Goal: Task Accomplishment & Management: Complete application form

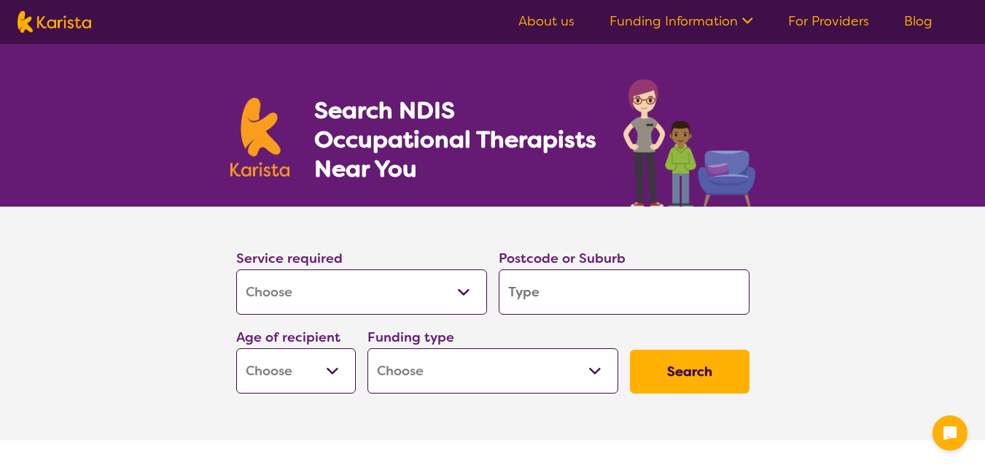
select select "[MEDICAL_DATA]"
click at [567, 291] on input "search" at bounding box center [624, 291] width 251 height 45
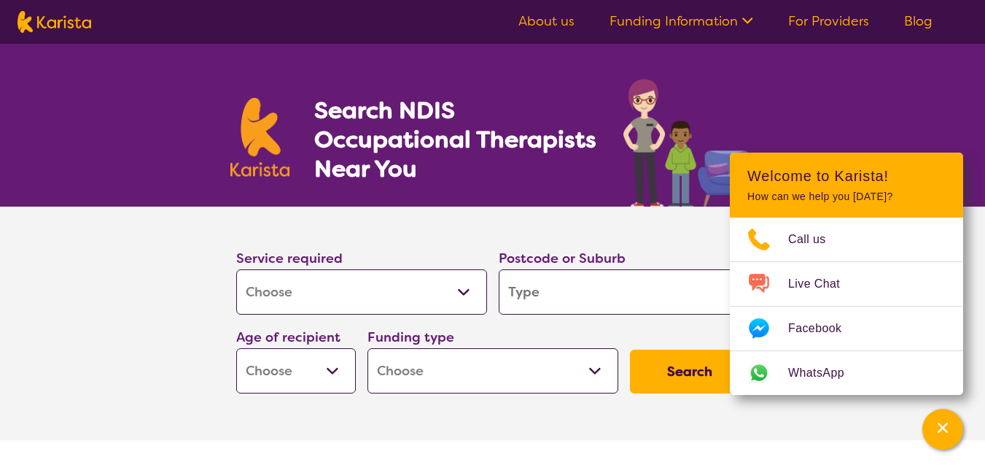
type input "K"
type input "Ke"
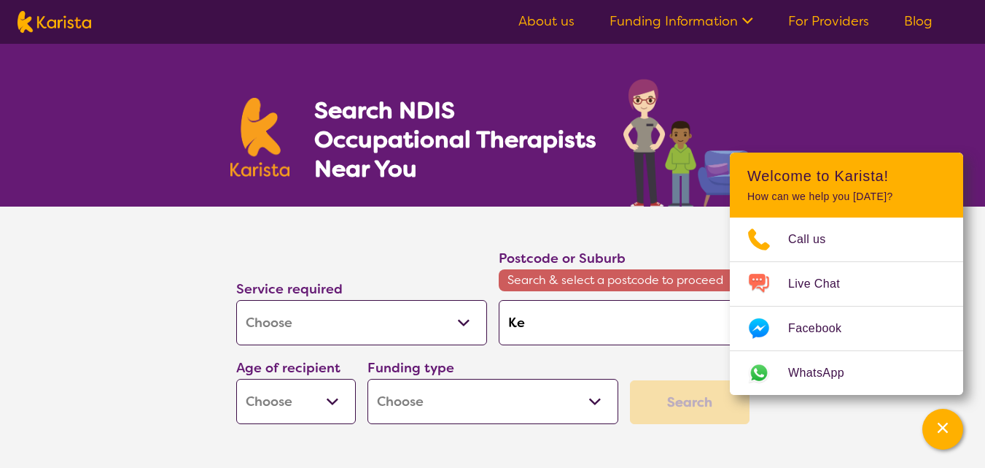
type input "[PERSON_NAME]"
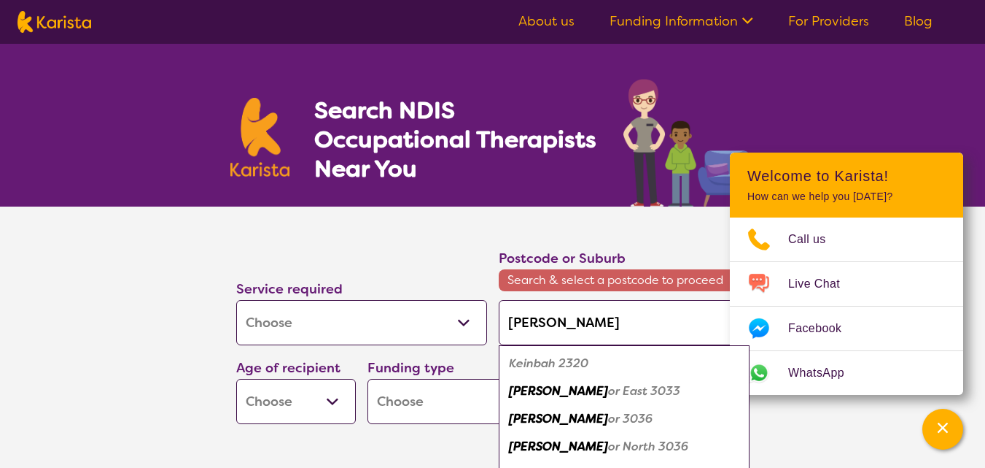
type input "Keilo"
type input "Keilor"
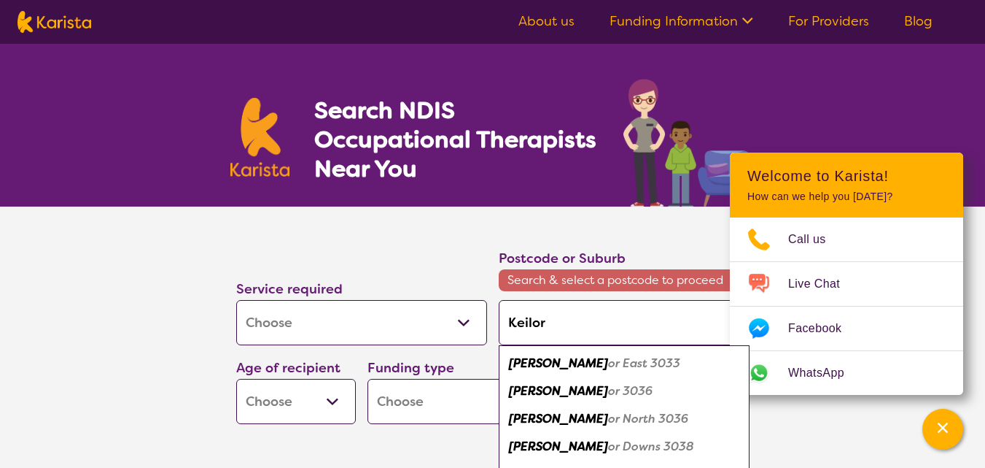
type input "Keilor"
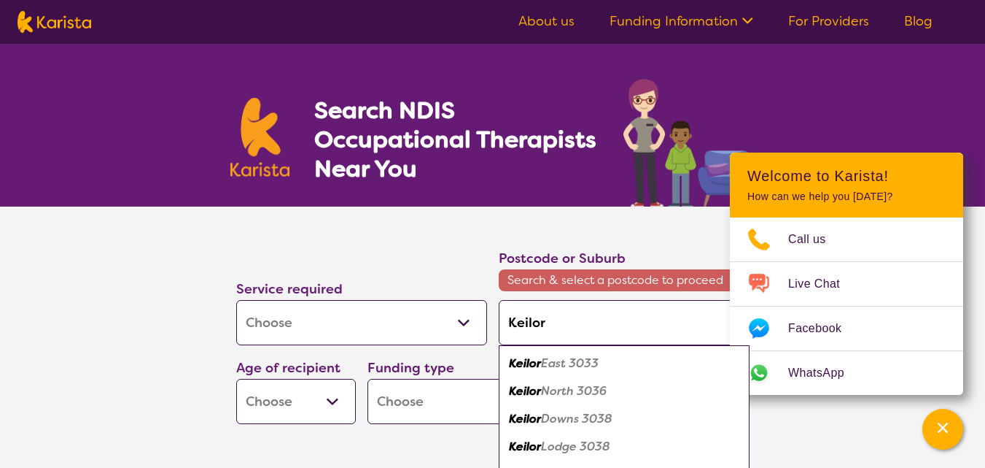
click at [572, 364] on em "East 3033" at bounding box center [570, 362] width 58 height 15
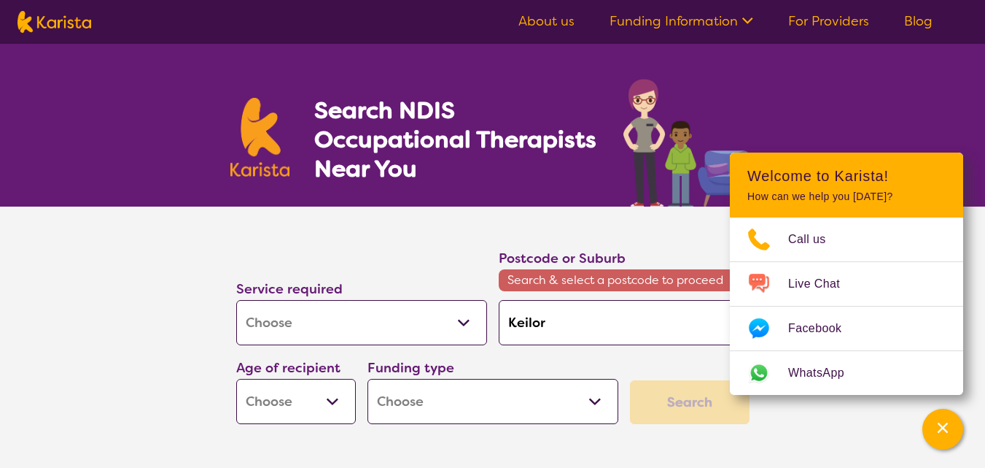
type input "3033"
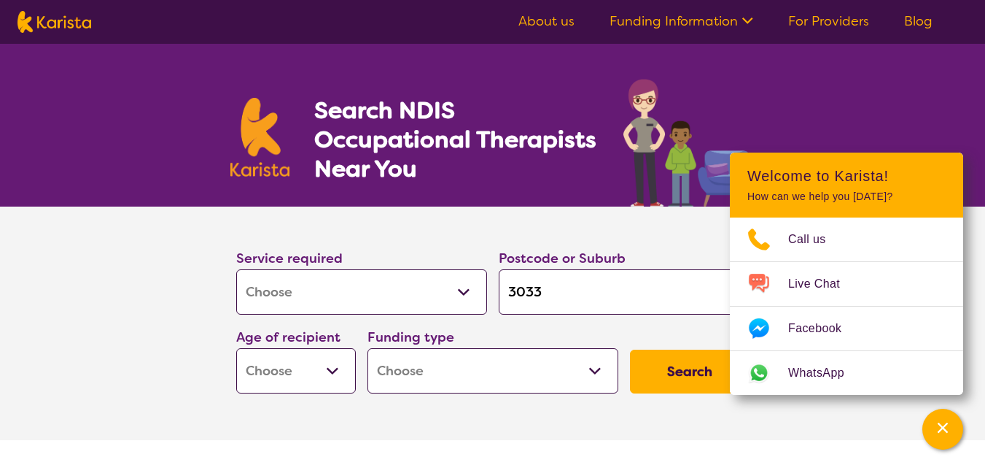
click at [335, 368] on select "Early Childhood - 0 to 9 Child - 10 to 11 Adolescent - 12 to 17 Adult - 18 to 6…" at bounding box center [296, 370] width 120 height 45
select select "AD"
click at [236, 348] on select "Early Childhood - 0 to 9 Child - 10 to 11 Adolescent - 12 to 17 Adult - 18 to 6…" at bounding box center [296, 370] width 120 height 45
select select "AD"
click at [597, 373] on select "Home Care Package (HCP) National Disability Insurance Scheme (NDIS) I don't know" at bounding box center [493, 370] width 251 height 45
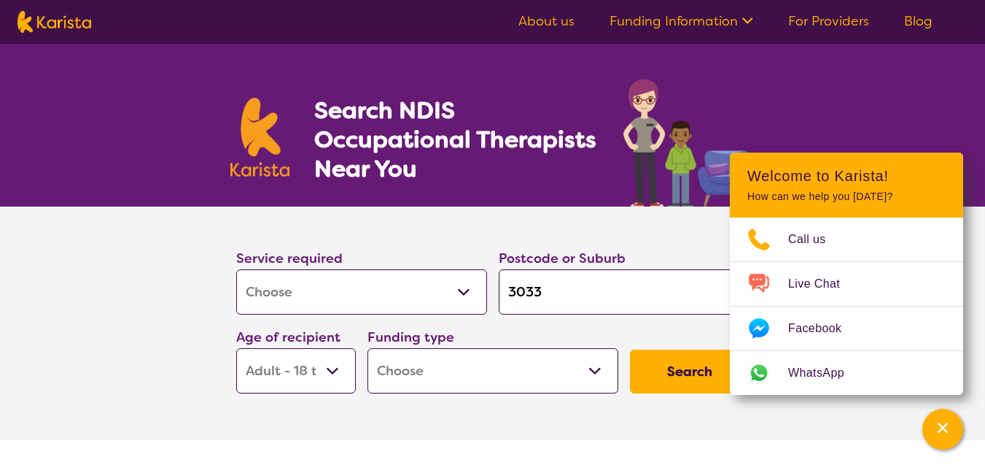
select select "NDIS"
click at [368, 348] on select "Home Care Package (HCP) National Disability Insurance Scheme (NDIS) I don't know" at bounding box center [493, 370] width 251 height 45
select select "NDIS"
click at [656, 378] on button "Search" at bounding box center [690, 371] width 120 height 44
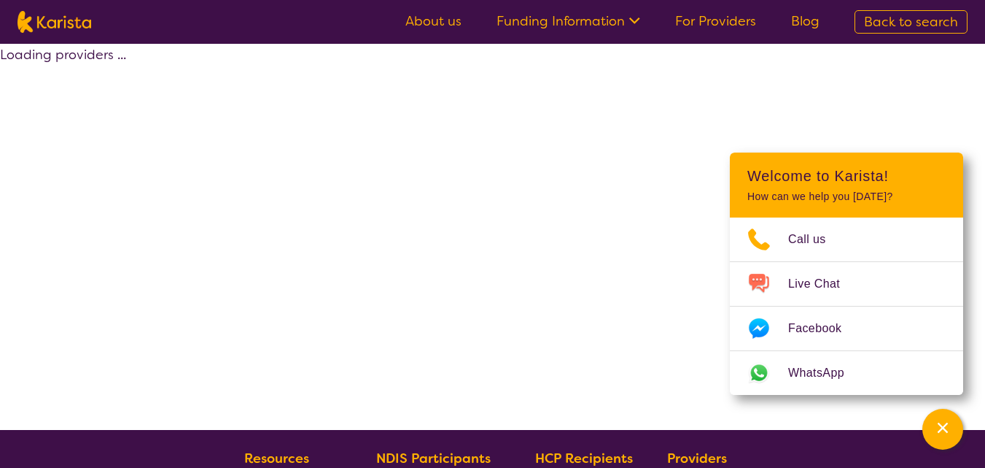
select select "by_score"
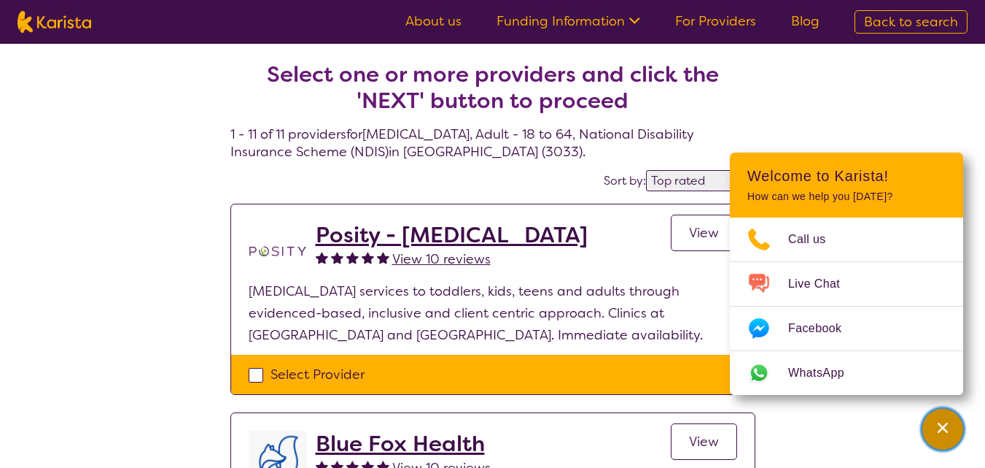
click at [947, 423] on icon "Channel Menu" at bounding box center [943, 427] width 10 height 10
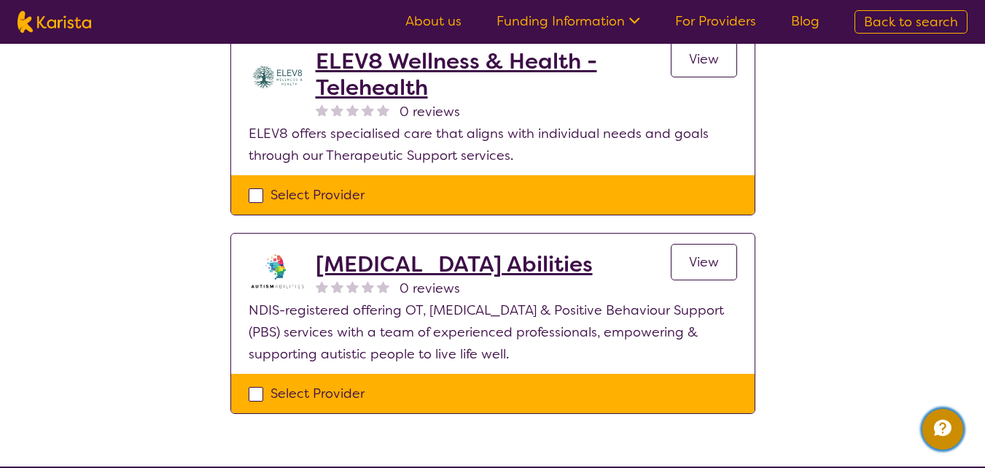
scroll to position [2024, 0]
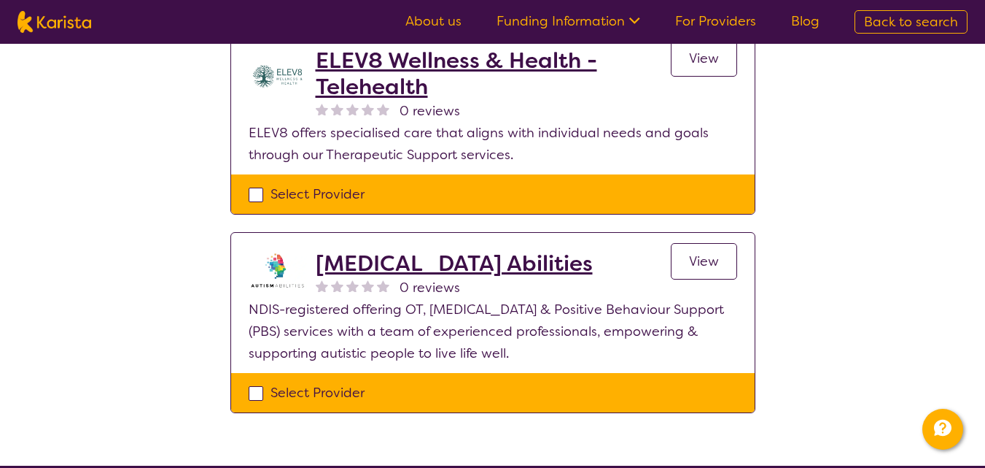
click at [387, 250] on h2 "[MEDICAL_DATA] Abilities" at bounding box center [454, 263] width 277 height 26
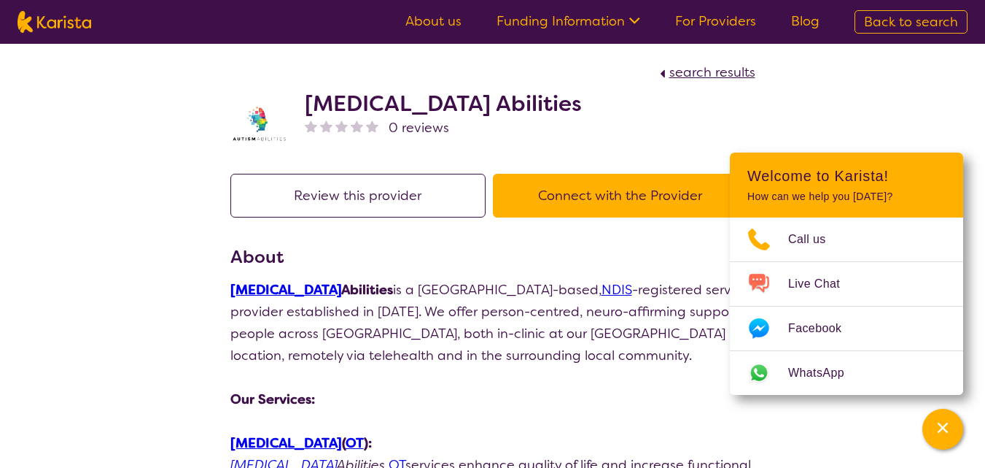
click at [621, 187] on button "Connect with the Provider" at bounding box center [620, 196] width 255 height 44
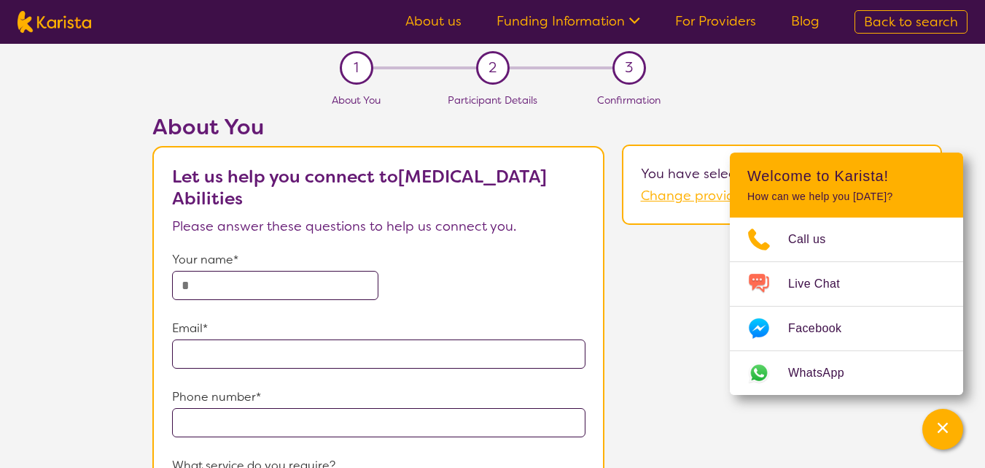
click at [274, 287] on input "text" at bounding box center [275, 285] width 206 height 29
type input "*******"
click at [283, 354] on input "email" at bounding box center [378, 353] width 413 height 29
type input "**********"
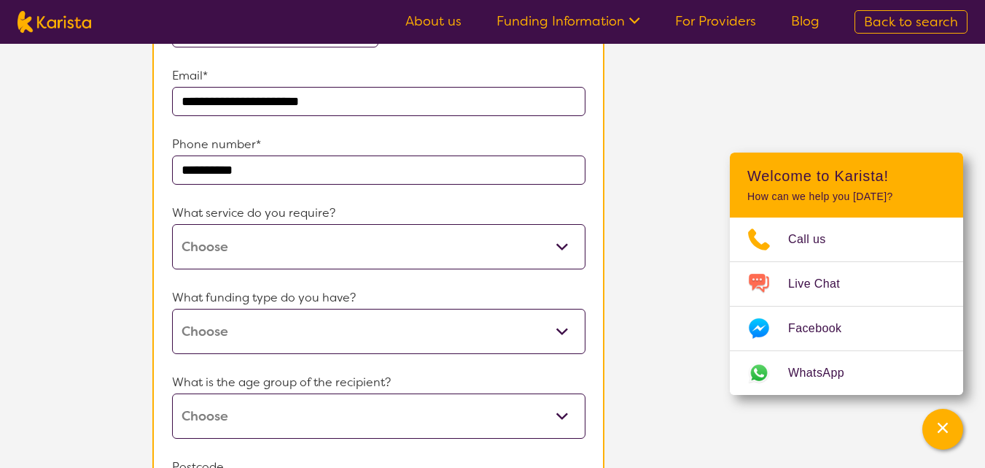
scroll to position [253, 0]
type input "**********"
click at [445, 243] on select "Behaviour support Occupational therapy Speech therapy" at bounding box center [378, 245] width 413 height 45
select select "13"
click at [236, 223] on select "Behaviour support Occupational therapy Speech therapy" at bounding box center [378, 245] width 413 height 45
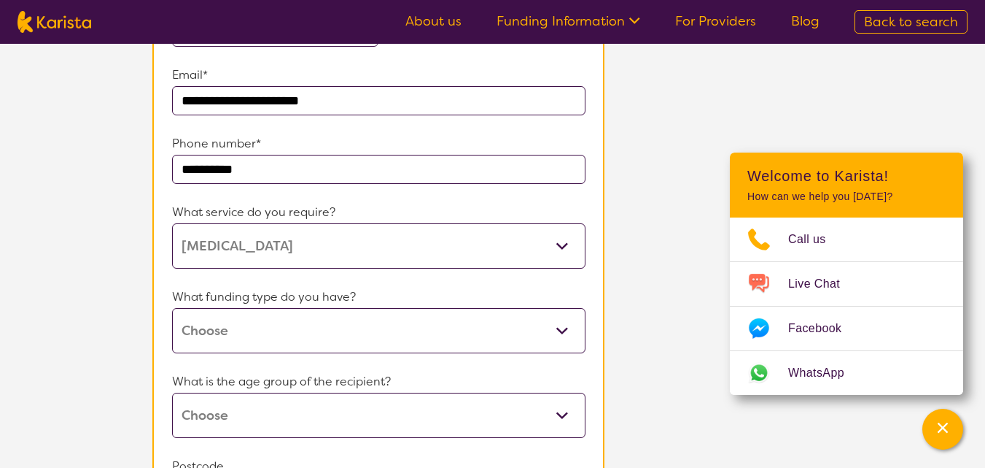
click at [541, 327] on select "Home Care Package (HCP) National Disability Insurance Scheme (NDIS) I don't know" at bounding box center [378, 330] width 413 height 45
click at [562, 316] on select "Home Care Package (HCP) National Disability Insurance Scheme (NDIS) I don't know" at bounding box center [378, 329] width 413 height 45
select select "NDIS"
click at [236, 307] on select "Home Care Package (HCP) National Disability Insurance Scheme (NDIS) I don't know" at bounding box center [378, 329] width 413 height 45
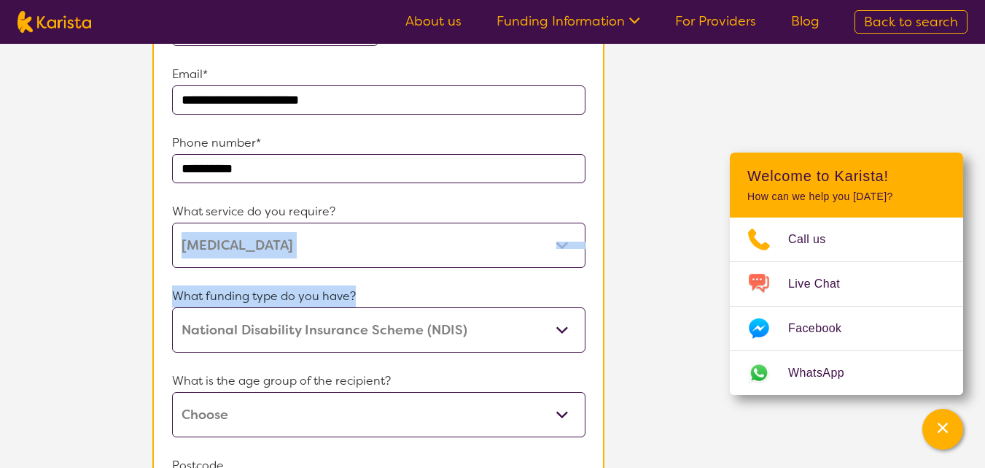
drag, startPoint x: 636, startPoint y: 298, endPoint x: 649, endPoint y: 249, distance: 50.6
click at [649, 249] on div "**********" at bounding box center [547, 262] width 876 height 804
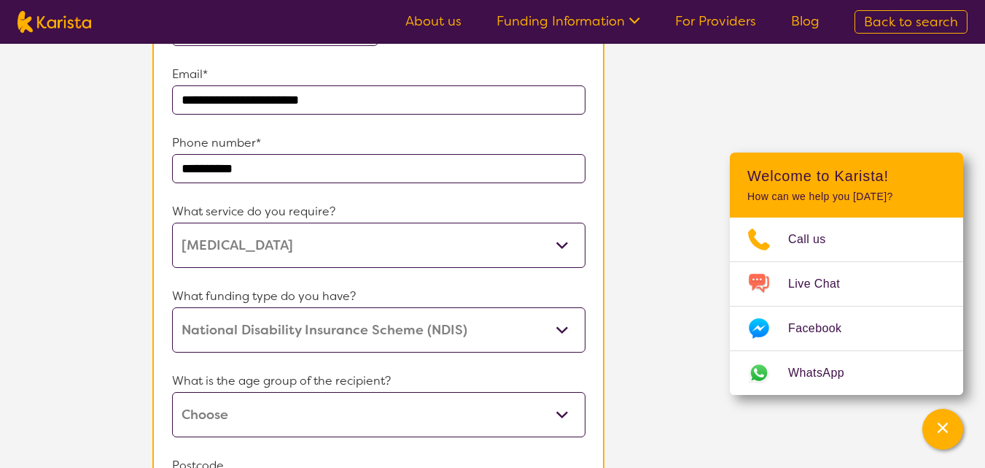
click at [639, 305] on div "**********" at bounding box center [547, 262] width 876 height 804
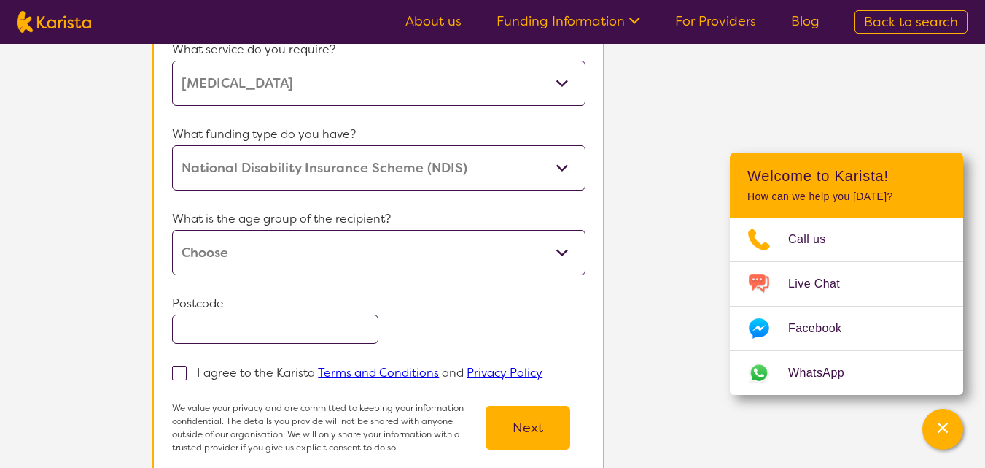
scroll to position [422, 0]
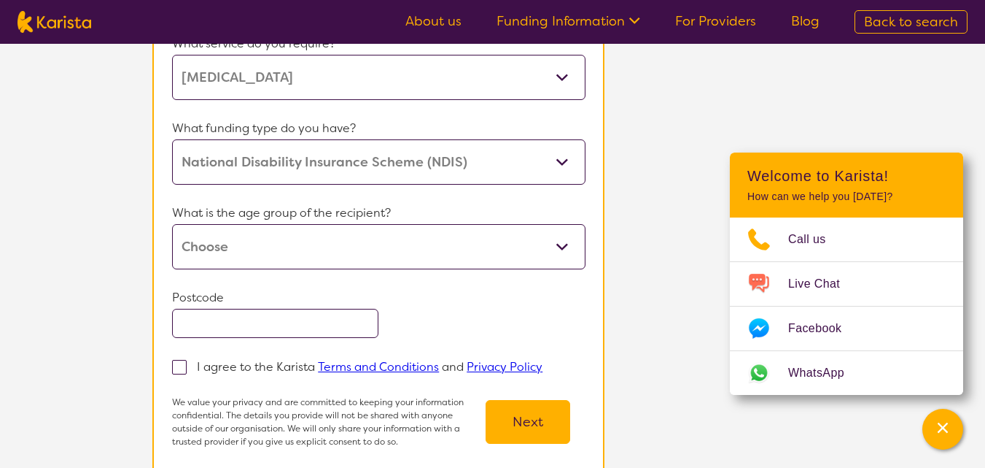
click at [560, 246] on select "Early Childhood - 0 to 9 Child - 10 to 11 Adolescent - 12 to 17 Adult - 18 to 6…" at bounding box center [378, 246] width 413 height 45
select select "AD"
click at [236, 224] on select "Early Childhood - 0 to 9 Child - 10 to 11 Adolescent - 12 to 17 Adult - 18 to 6…" at bounding box center [378, 246] width 413 height 45
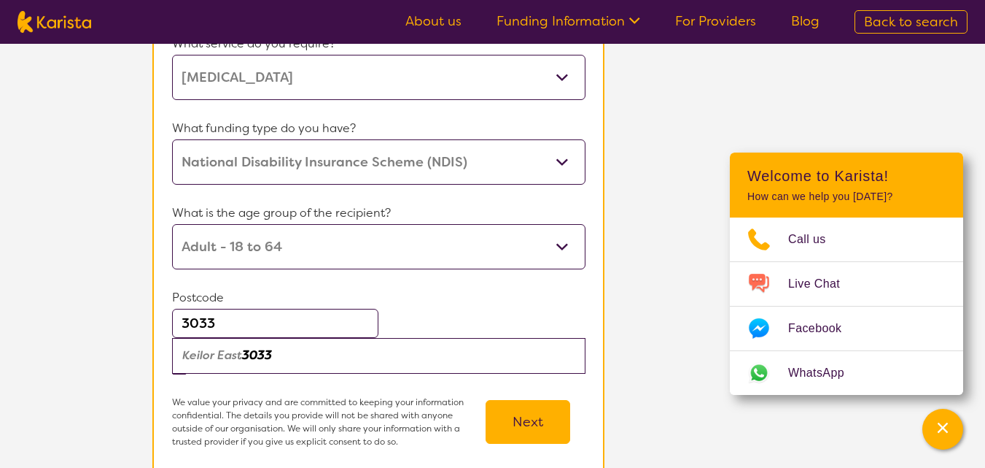
type input "3033"
click at [255, 360] on div "Keilor East 3033" at bounding box center [378, 355] width 398 height 28
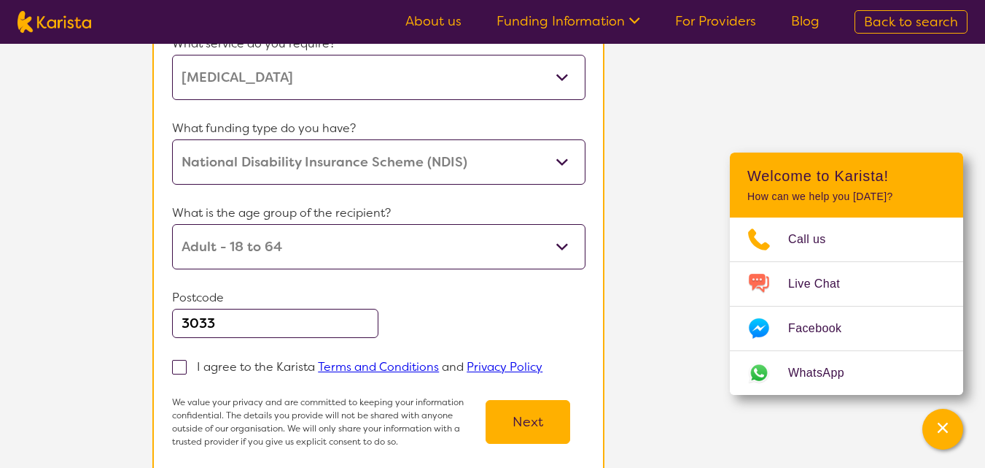
click at [516, 298] on p "Postcode" at bounding box center [378, 298] width 413 height 22
click at [187, 366] on span at bounding box center [179, 367] width 15 height 15
click at [543, 366] on input "I agree to the Karista Terms and Conditions and Privacy Policy" at bounding box center [547, 365] width 9 height 9
checkbox input "true"
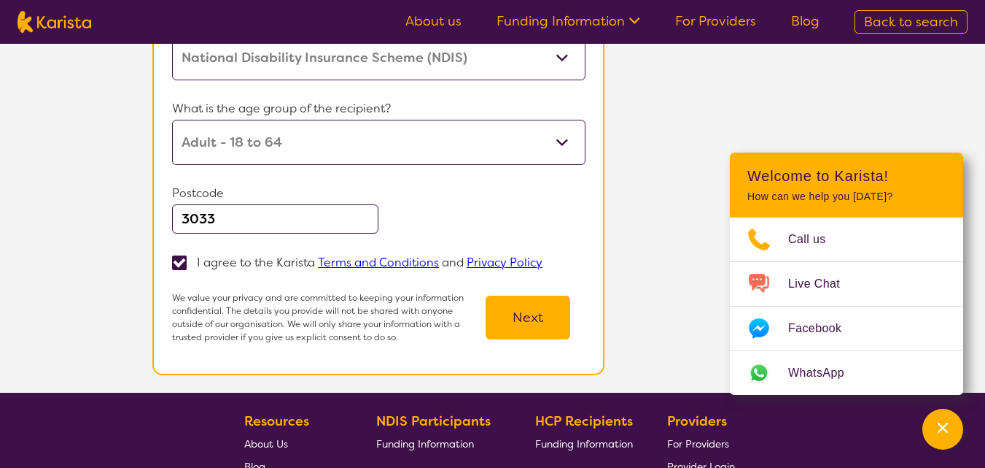
scroll to position [531, 0]
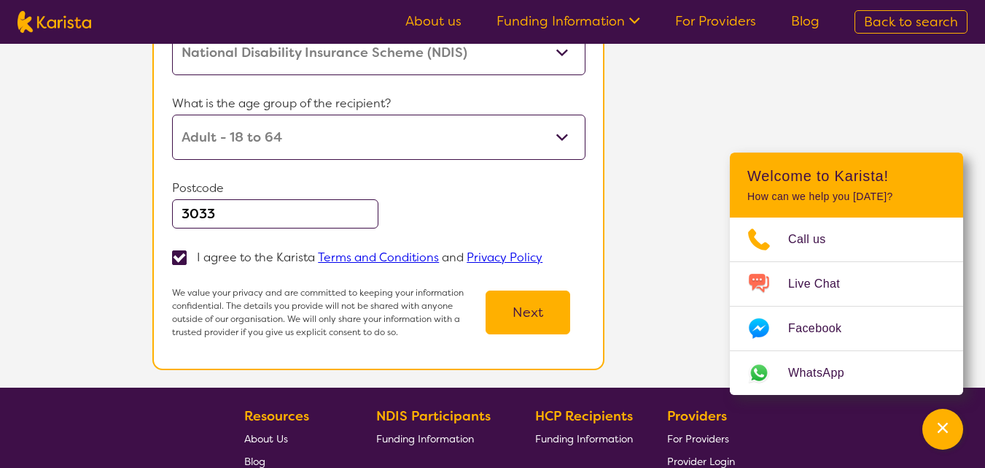
click at [557, 334] on button "Next" at bounding box center [528, 312] width 85 height 44
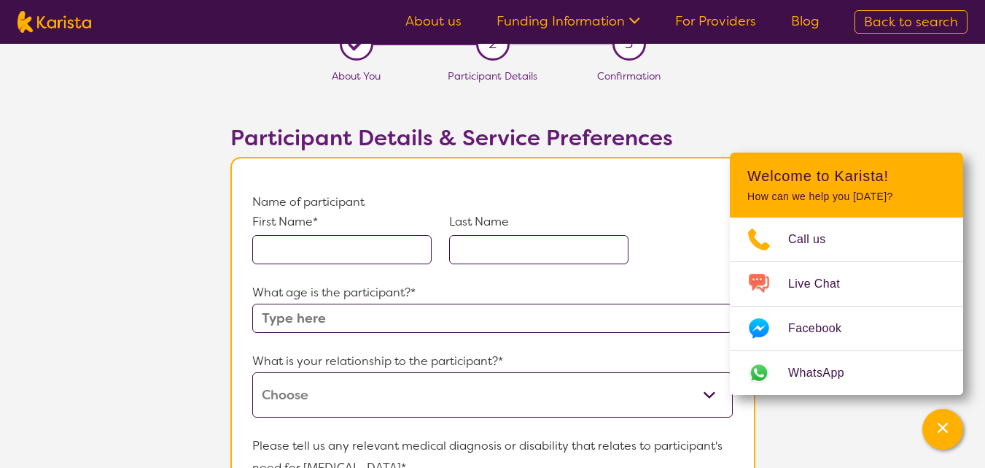
scroll to position [25, 0]
click at [290, 255] on input "text" at bounding box center [341, 248] width 179 height 29
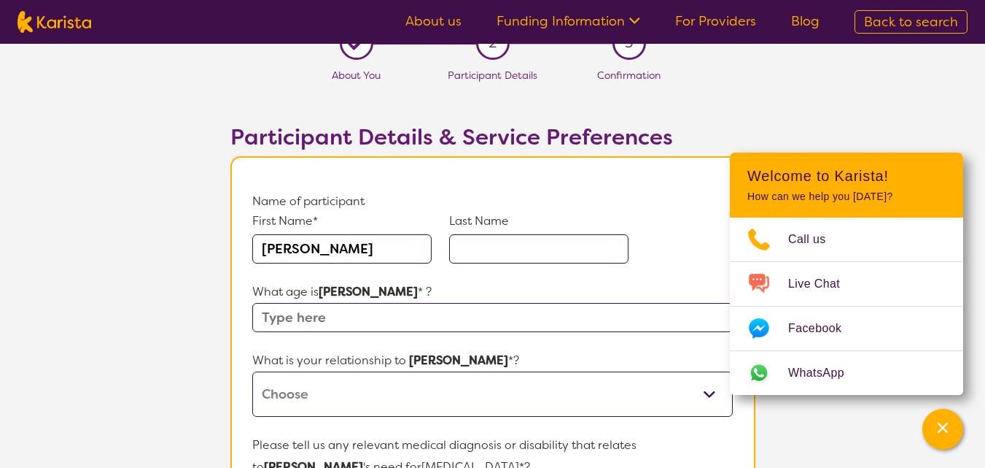
type input "Lucinda"
type input "Hedger"
click at [354, 314] on input "text" at bounding box center [492, 317] width 480 height 29
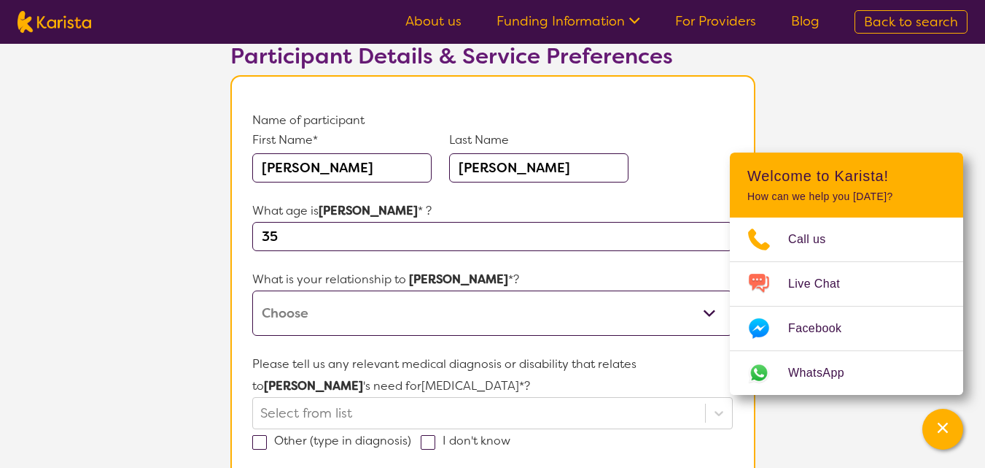
scroll to position [115, 0]
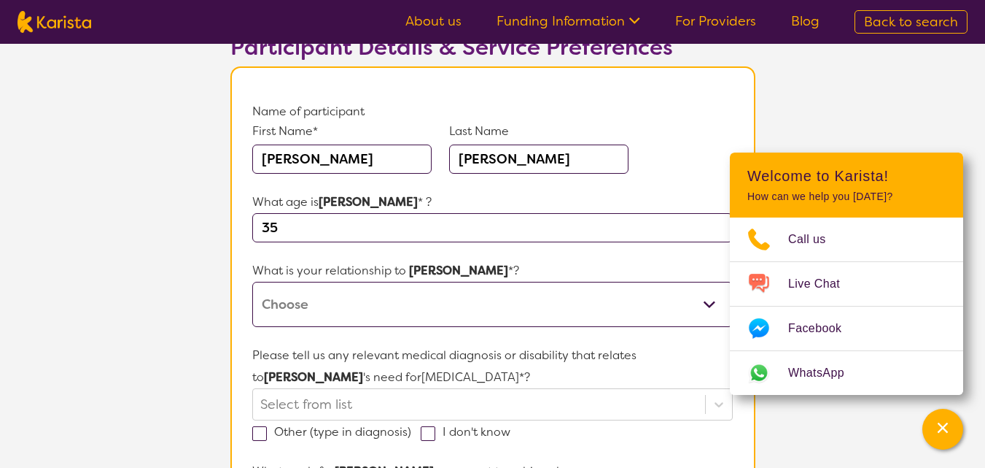
type input "35"
click at [710, 302] on select "This request is for myself I am their parent I am their child I am their spouse…" at bounding box center [492, 304] width 480 height 45
select select "Other"
click at [252, 282] on select "This request is for myself I am their parent I am their child I am their spouse…" at bounding box center [492, 304] width 480 height 45
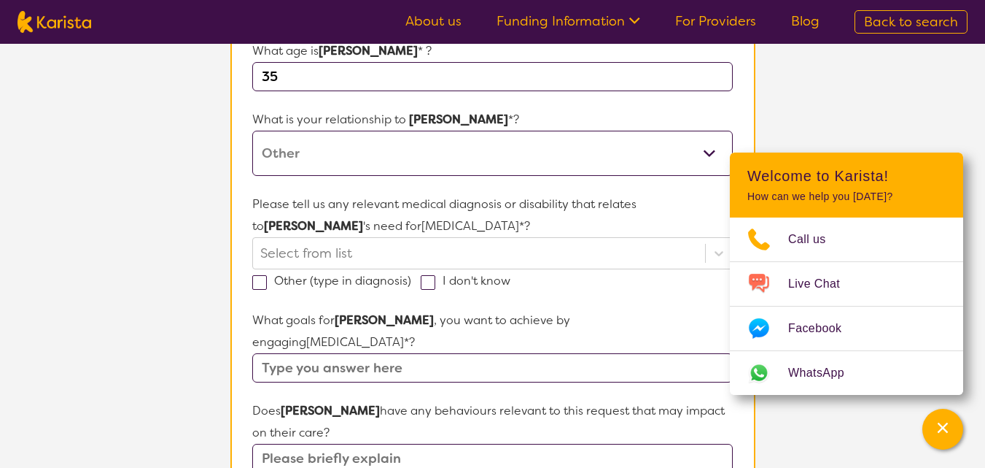
scroll to position [271, 0]
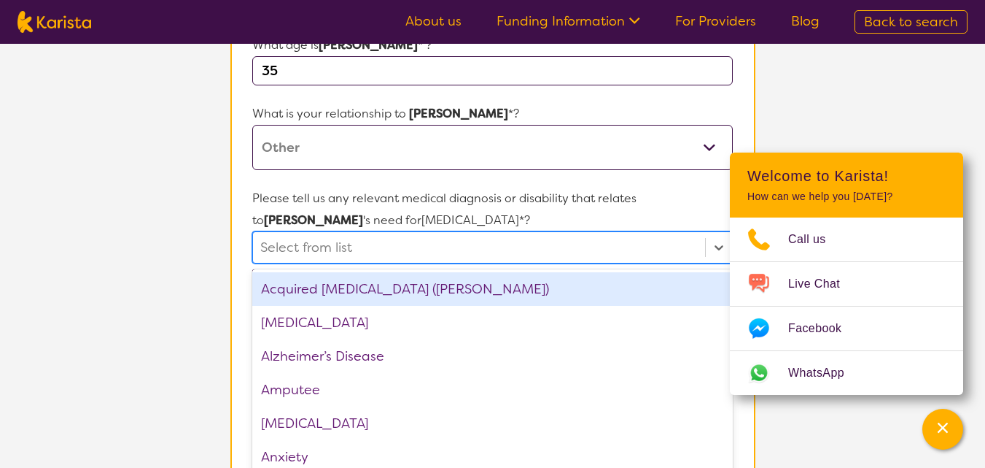
click at [348, 244] on div "Please tell us any relevant medical diagnosis or disability that relates to Luc…" at bounding box center [492, 236] width 480 height 98
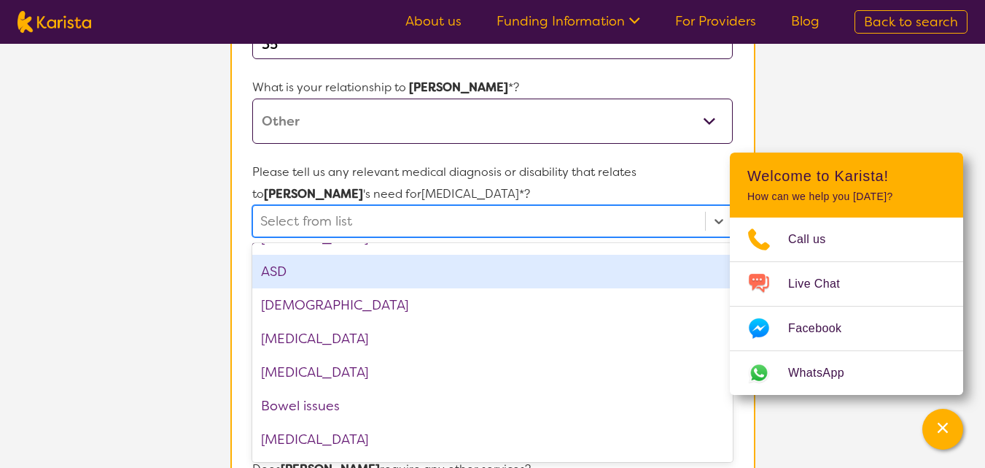
scroll to position [260, 0]
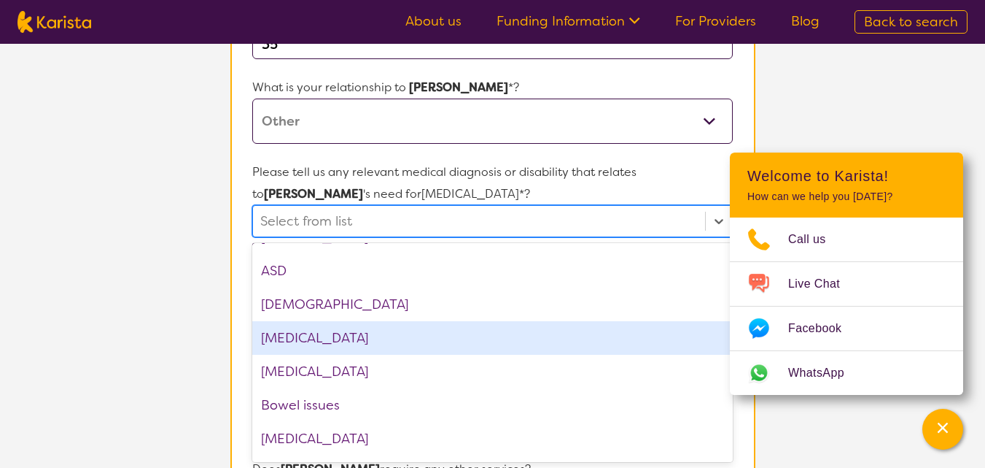
click at [352, 333] on div "Autism Spectrum Disorder" at bounding box center [492, 338] width 480 height 34
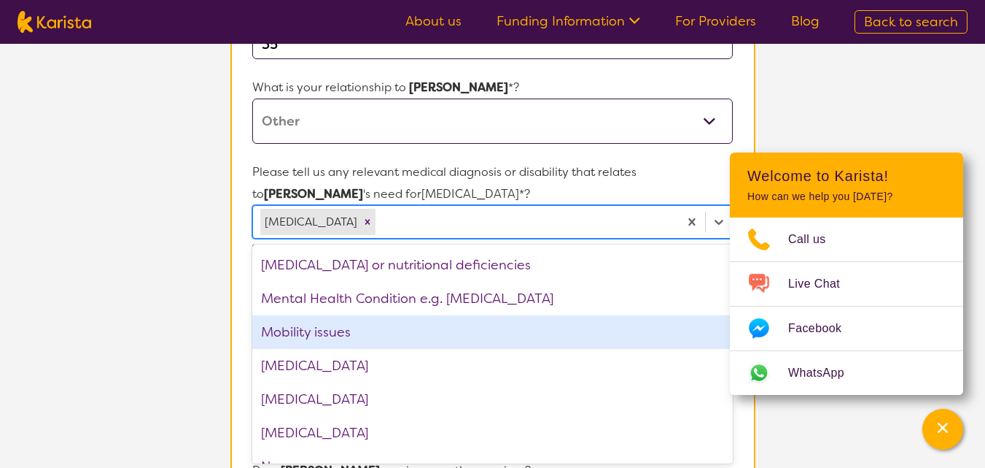
scroll to position [1405, 0]
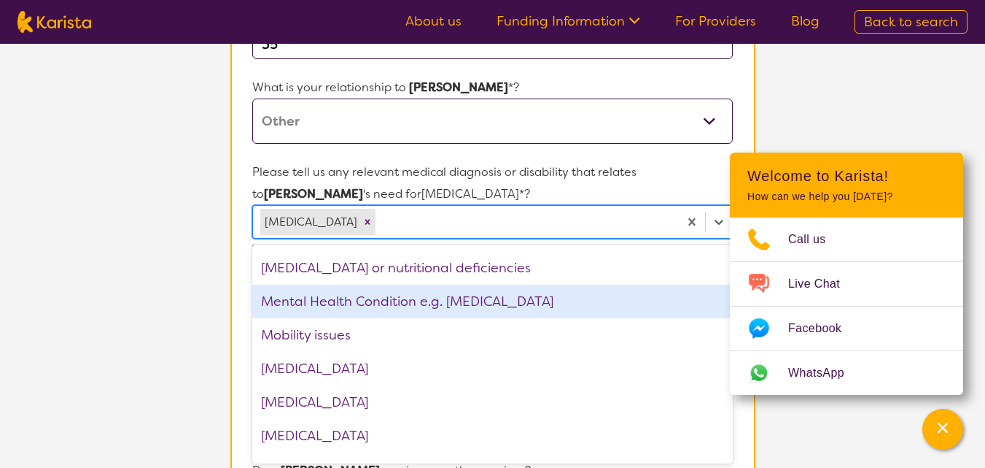
click at [338, 303] on div "Mental Health Condition e.g. Depression" at bounding box center [492, 301] width 480 height 34
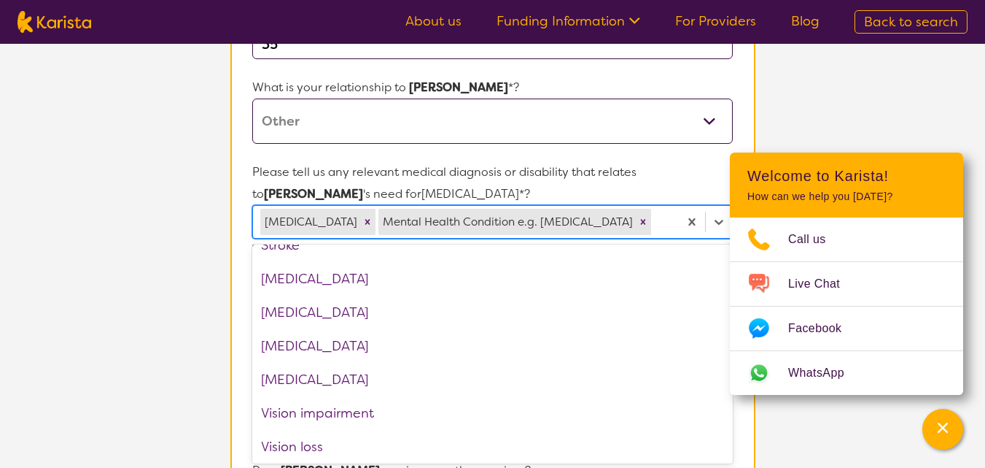
scroll to position [2236, 0]
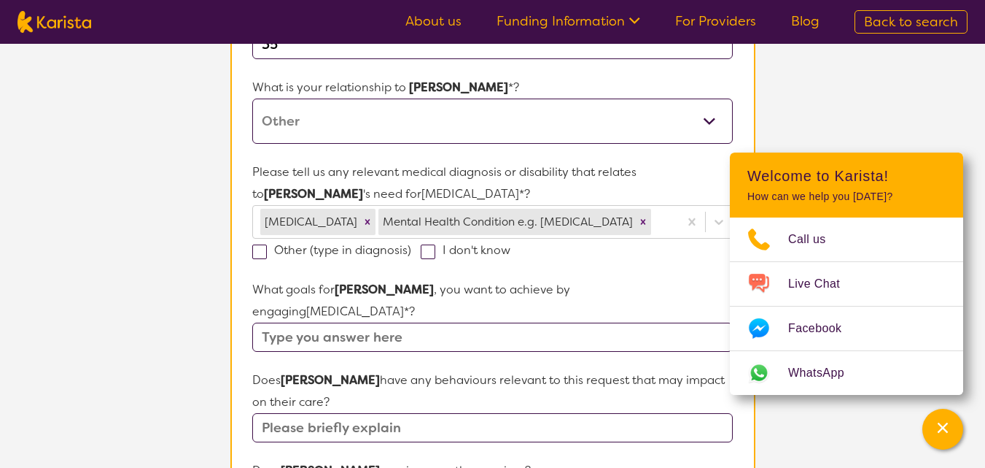
click at [823, 119] on section "L About You 2 Participant Details 3 Confirmation Participant Details & Service …" at bounding box center [492, 400] width 985 height 1309
click at [942, 427] on icon "Channel Menu" at bounding box center [943, 427] width 10 height 10
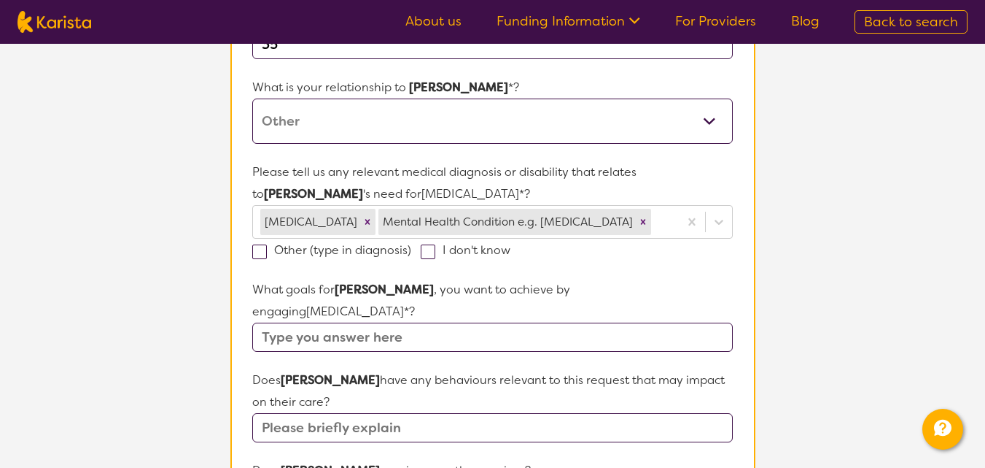
click at [672, 322] on input "text" at bounding box center [492, 336] width 480 height 29
type input "s"
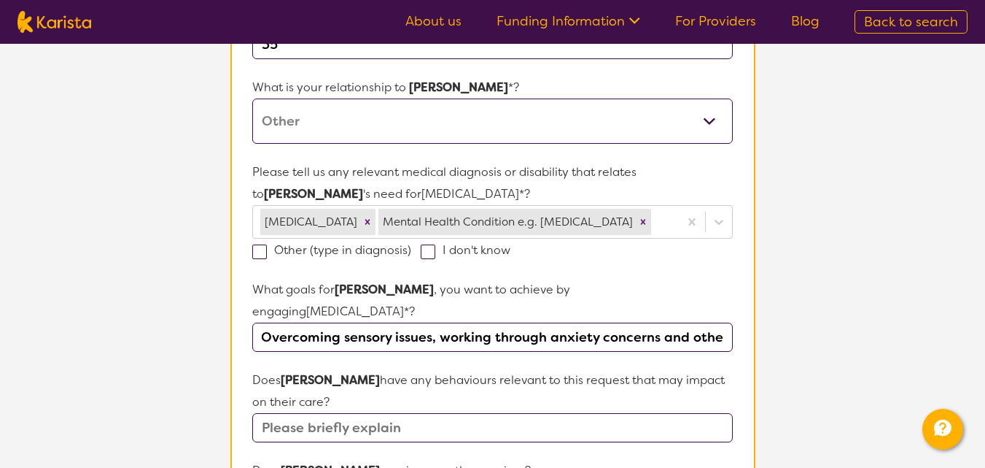
scroll to position [0, 0]
type input "Overcoming sensory issues, working through anxiety concerns along with other co…"
